Goal: Obtain resource: Download file/media

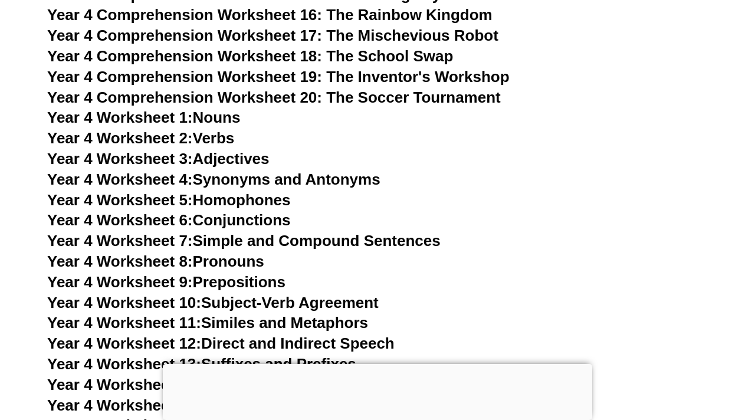
scroll to position [4873, 0]
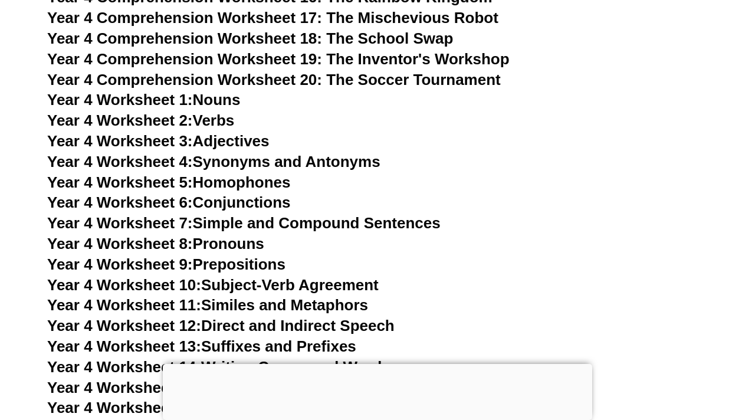
click at [275, 222] on link "Year 4 Worksheet 7: Simple and Compound Sentences" at bounding box center [243, 223] width 393 height 18
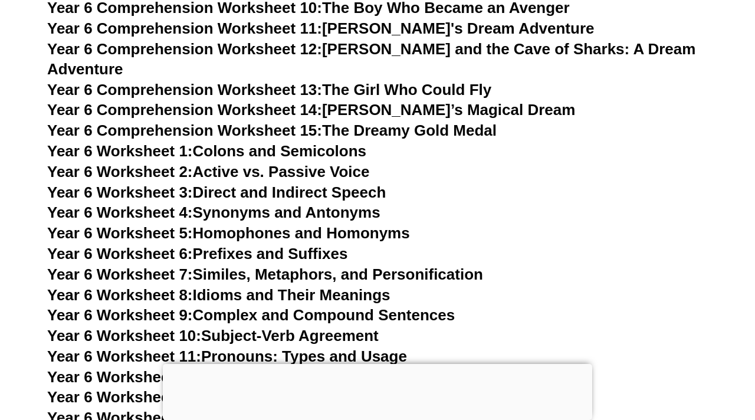
scroll to position [6482, 0]
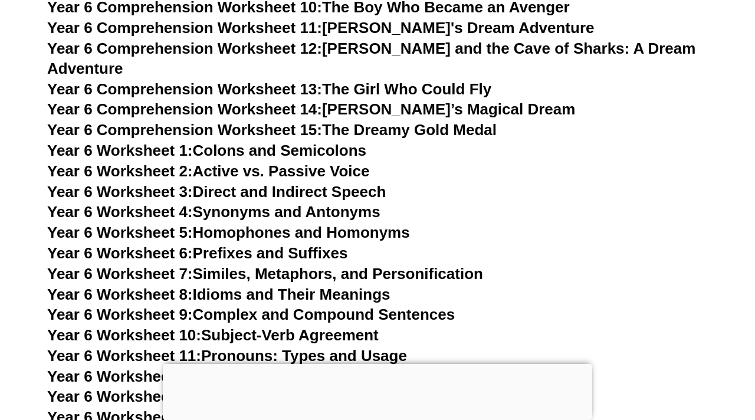
click at [337, 265] on link "Year 6 Worksheet 7: Similes, Metaphors, and Personification" at bounding box center [265, 274] width 436 height 18
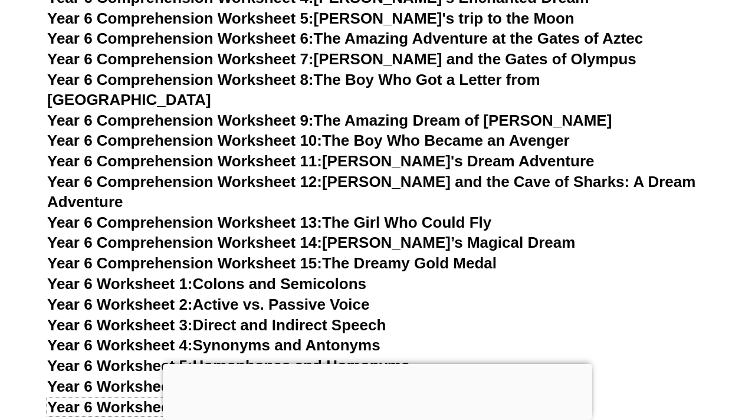
scroll to position [6337, 0]
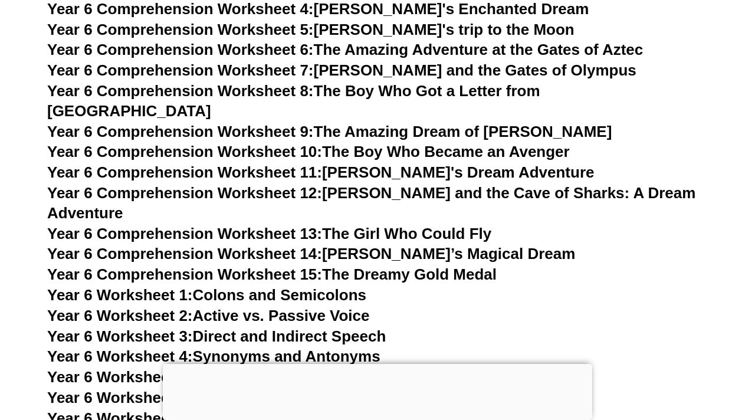
click at [322, 225] on span "Year 6 Comprehension Worksheet 13:" at bounding box center [184, 234] width 275 height 18
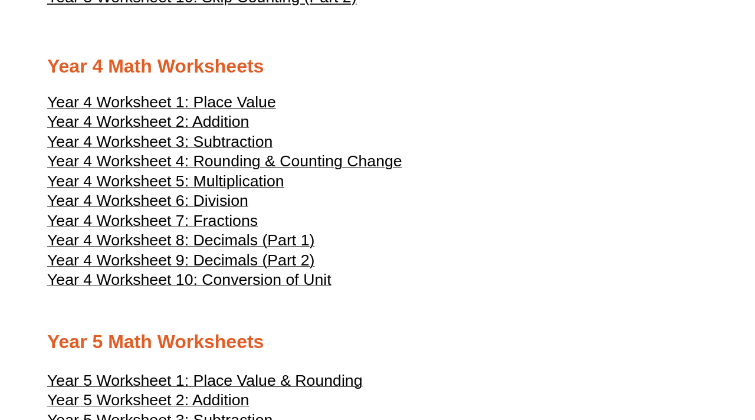
scroll to position [1418, 0]
click at [219, 189] on span "Year 4 Worksheet 5: Multiplication" at bounding box center [165, 181] width 237 height 18
